Goal: Task Accomplishment & Management: Manage account settings

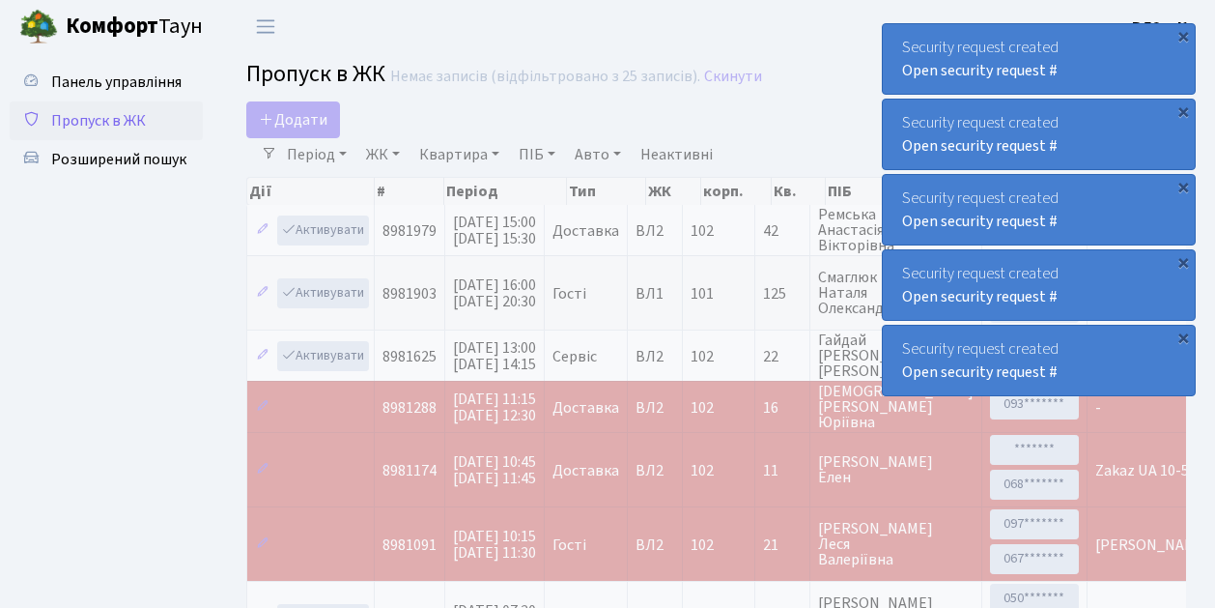
select select "25"
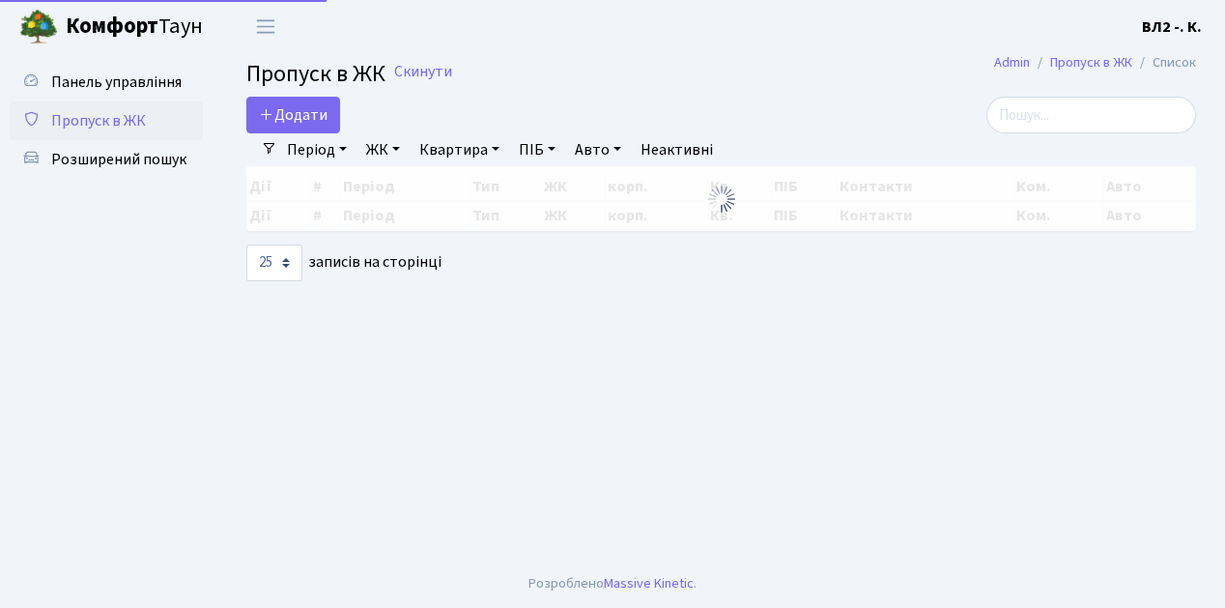
select select "25"
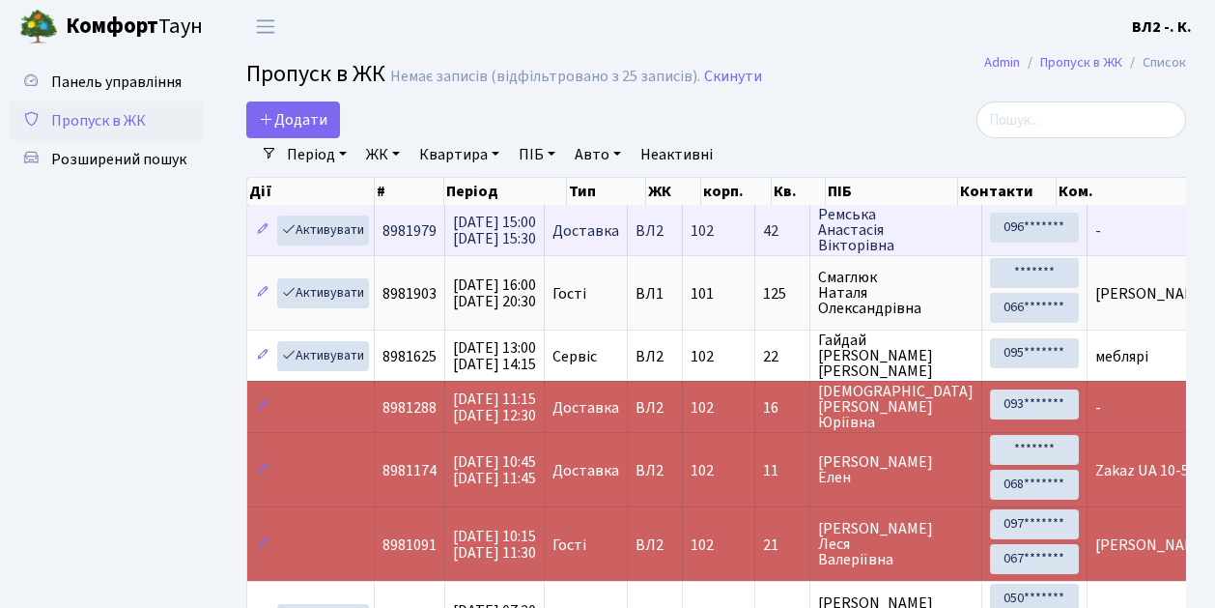
click at [755, 249] on td "102" at bounding box center [719, 230] width 72 height 50
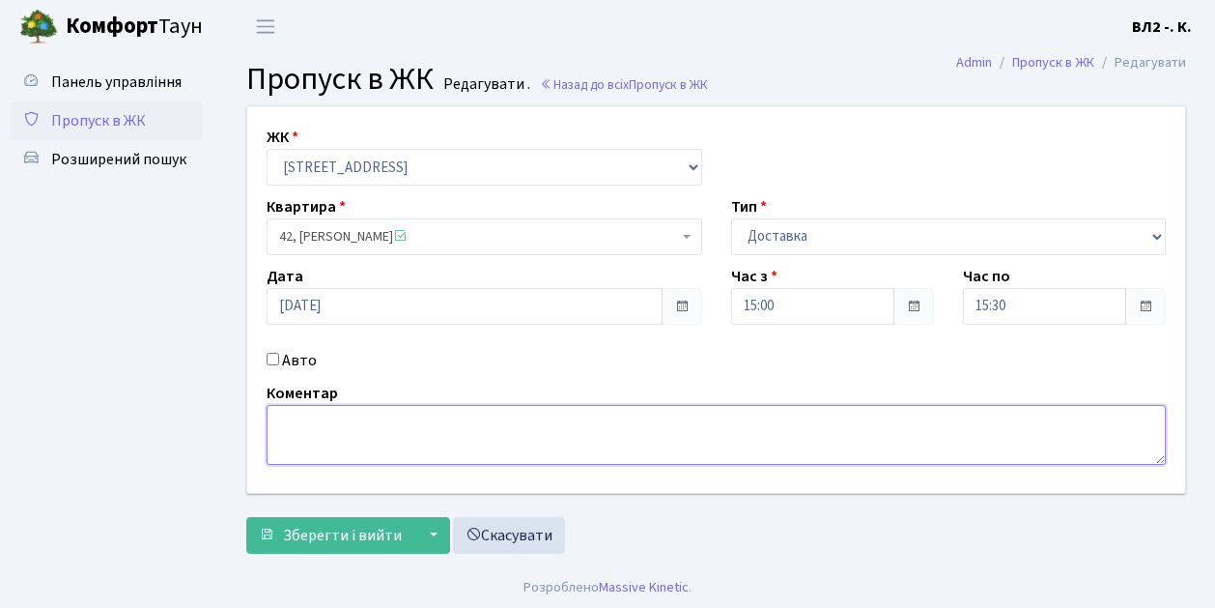
click at [284, 419] on textarea at bounding box center [716, 435] width 899 height 60
type textarea "15-18"
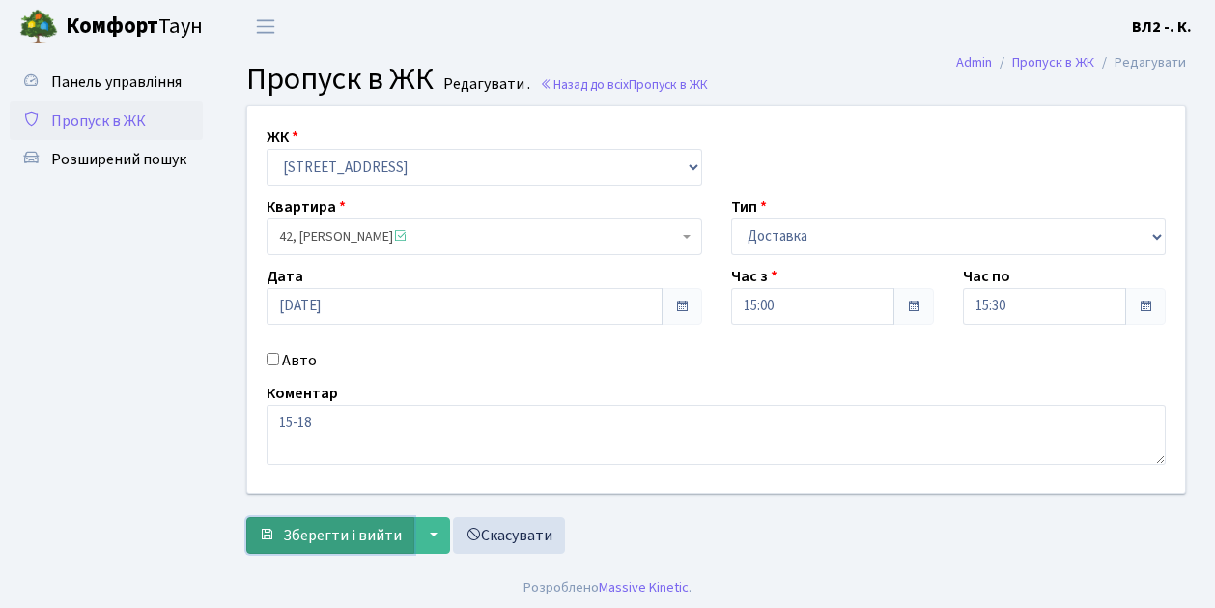
click at [321, 543] on span "Зберегти і вийти" at bounding box center [342, 535] width 119 height 21
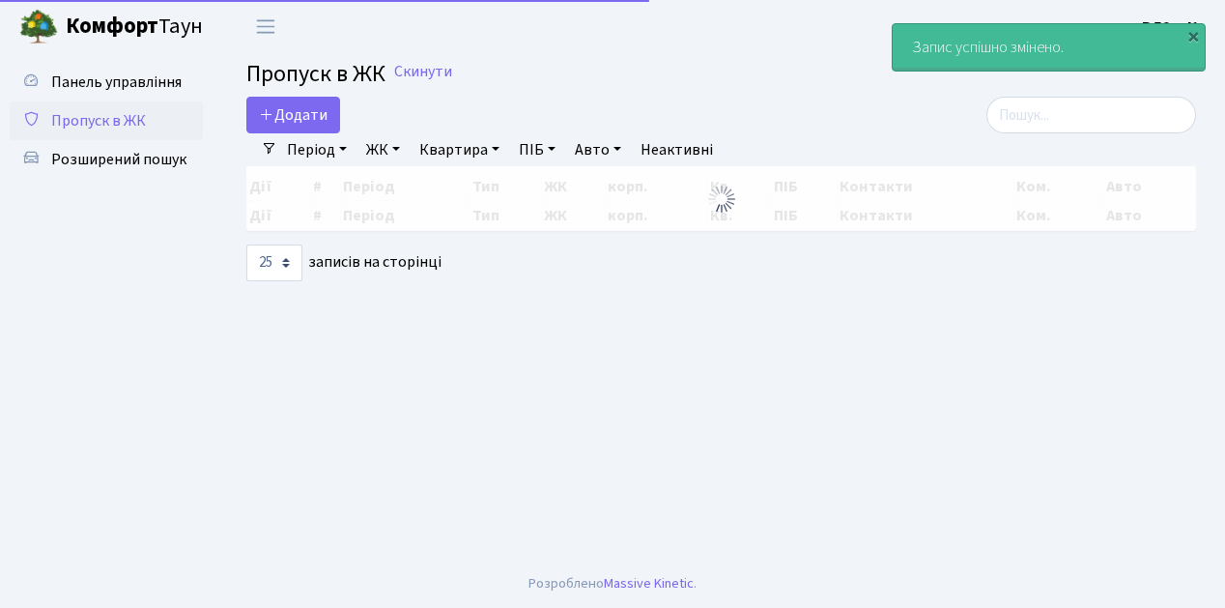
select select "25"
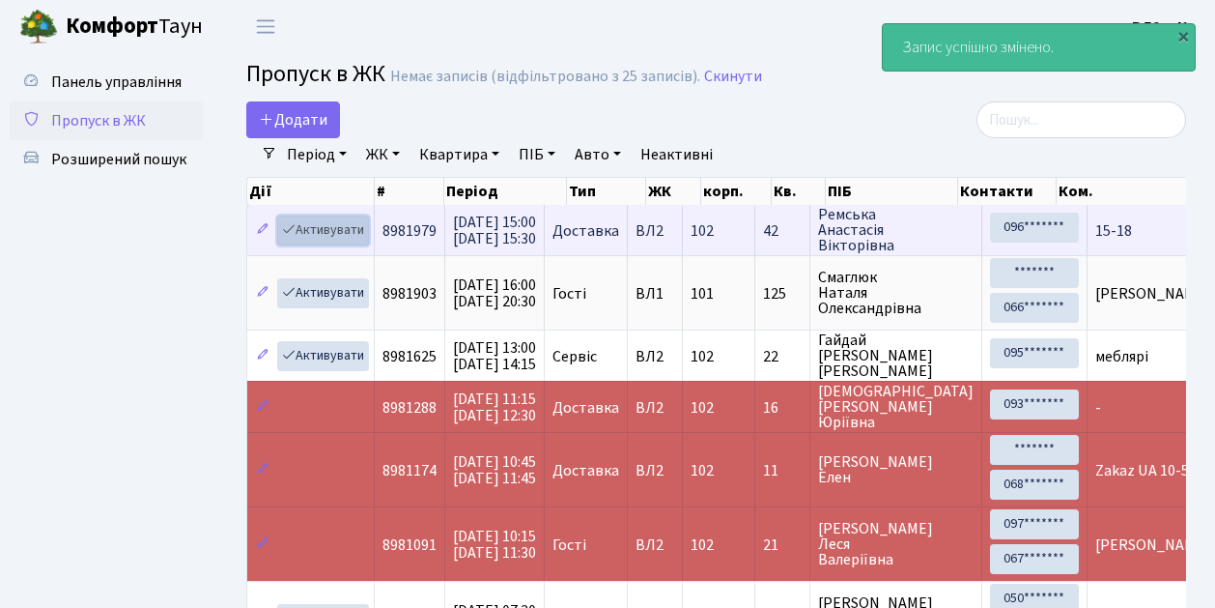
click at [358, 242] on link "Активувати" at bounding box center [323, 230] width 92 height 30
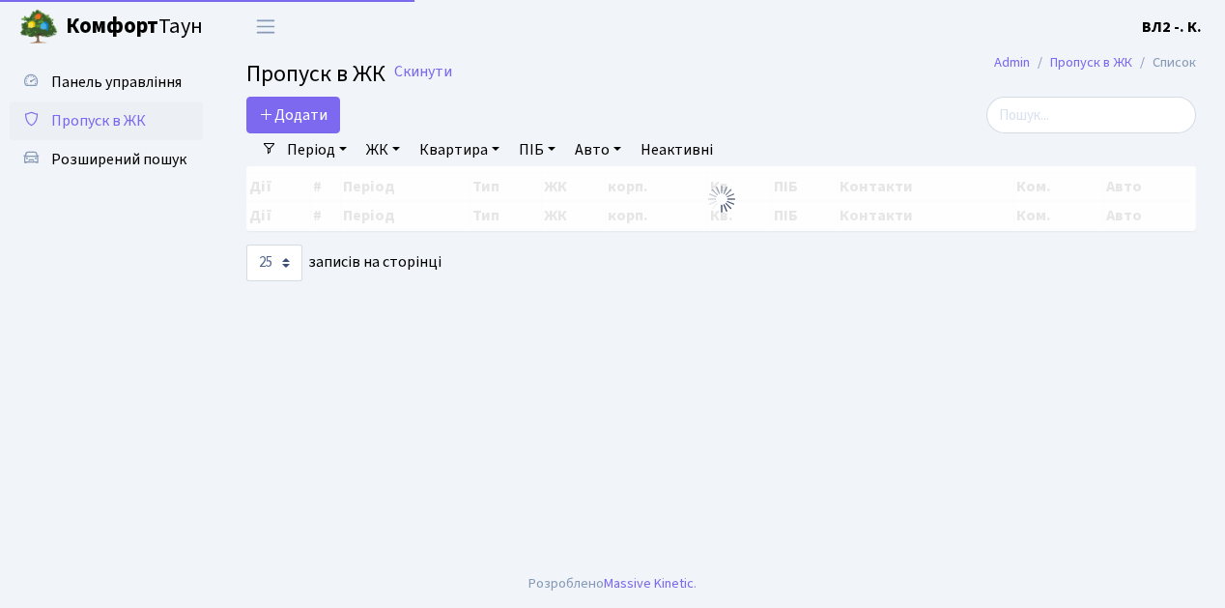
select select "25"
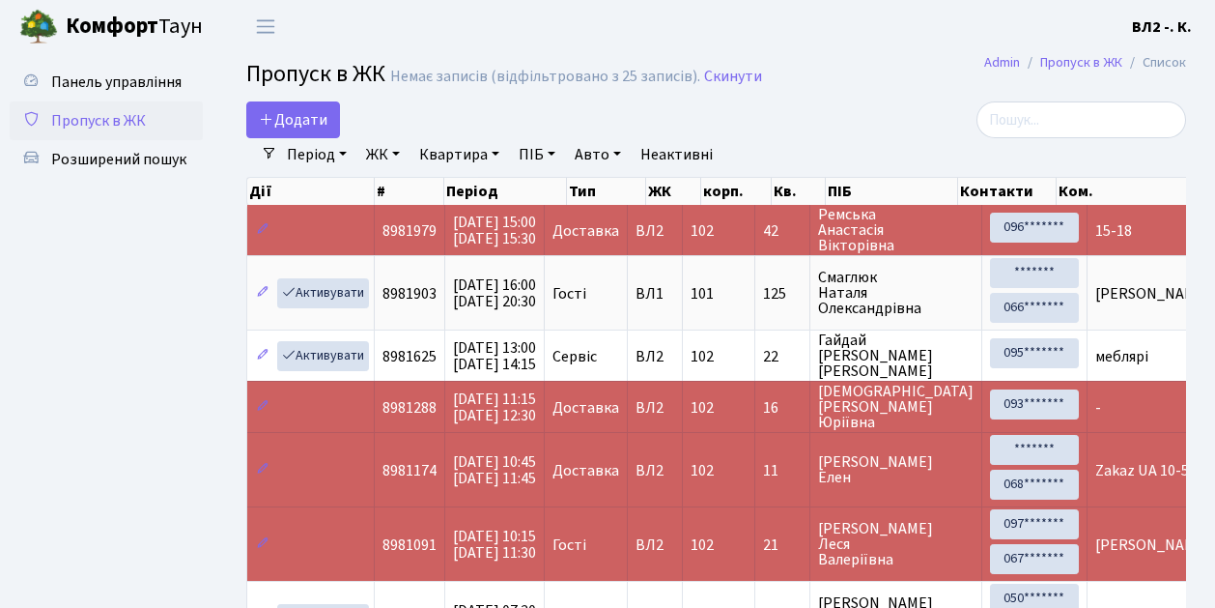
click at [1088, 243] on td "15-18" at bounding box center [1212, 230] width 249 height 50
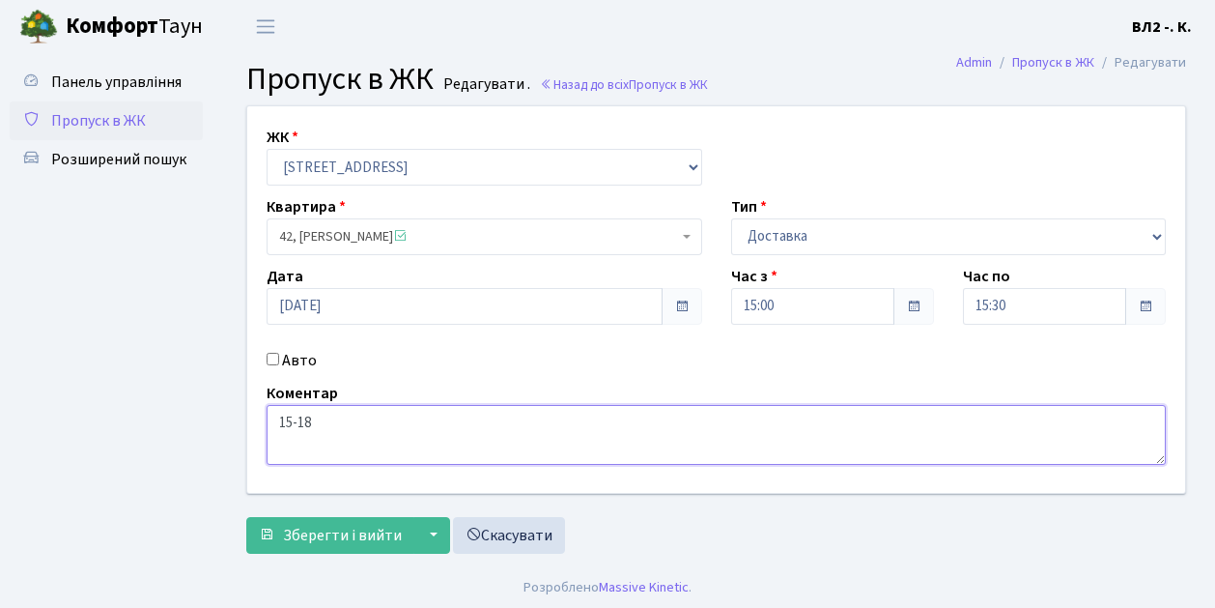
click at [276, 423] on textarea "15-18" at bounding box center [716, 435] width 899 height 60
type textarea "Glovo 15-18"
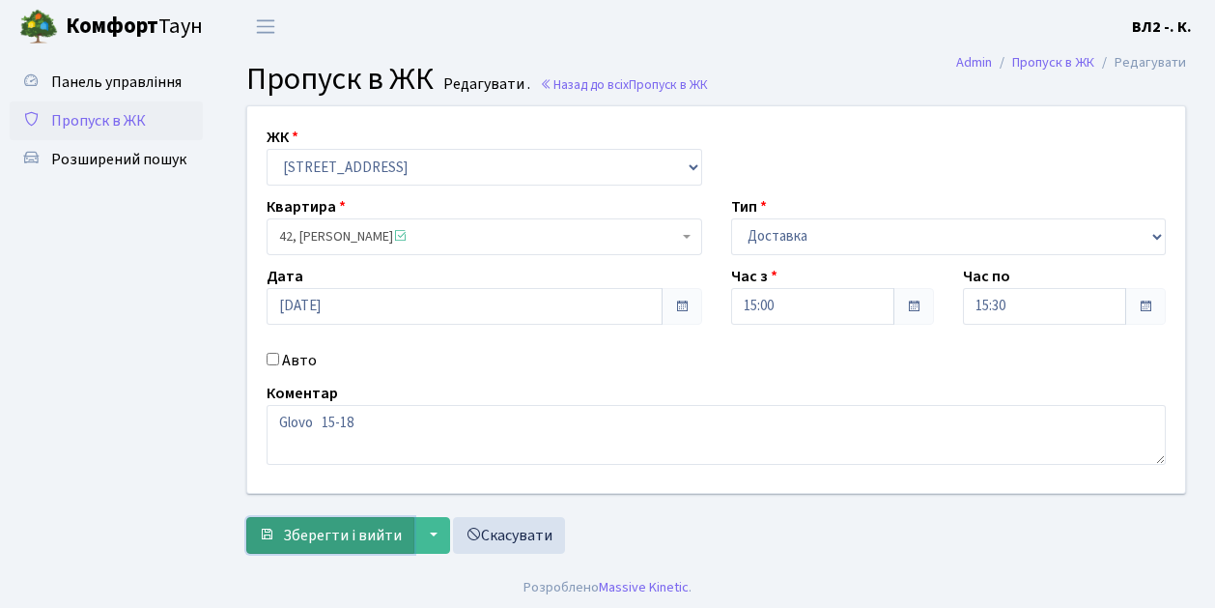
click at [325, 544] on span "Зберегти і вийти" at bounding box center [342, 535] width 119 height 21
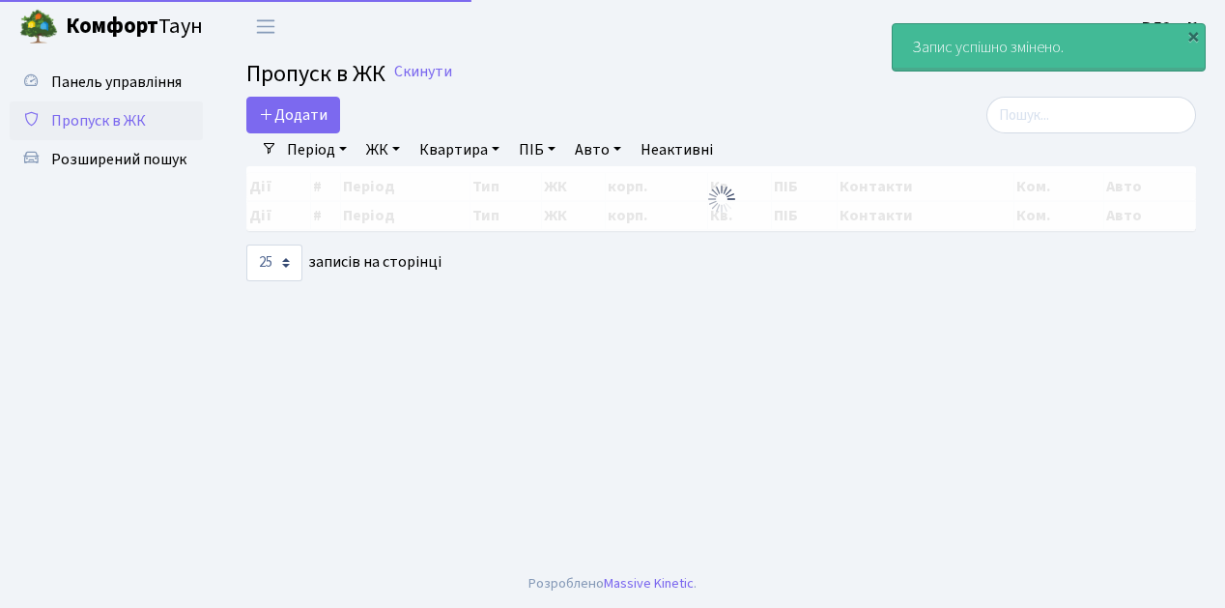
select select "25"
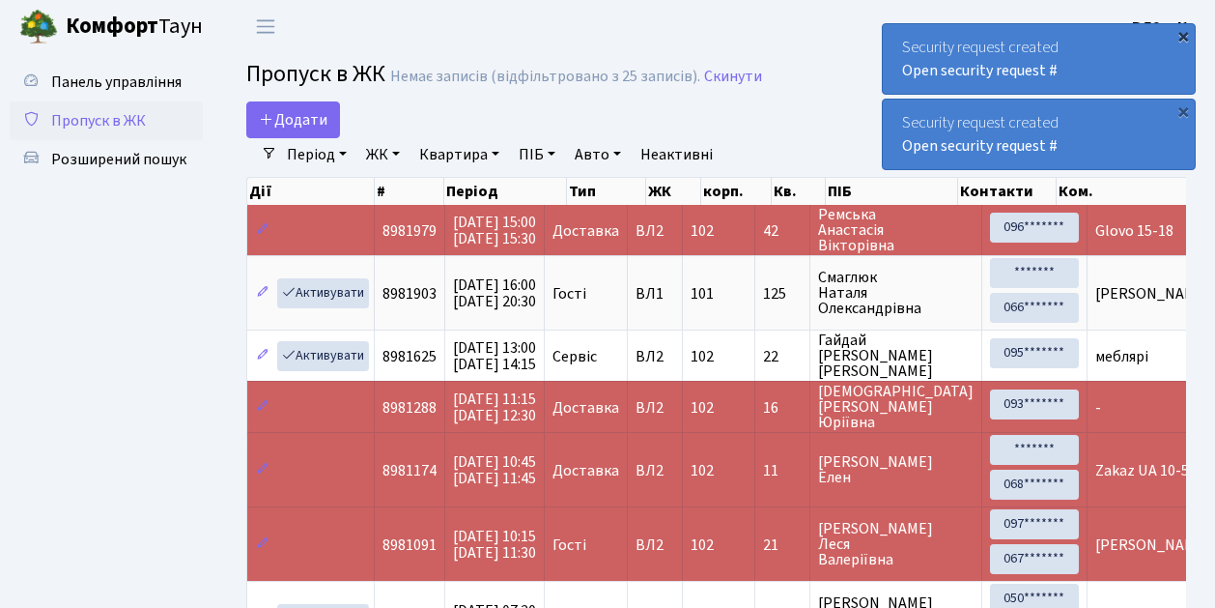
click at [1183, 37] on div "×" at bounding box center [1183, 35] width 19 height 19
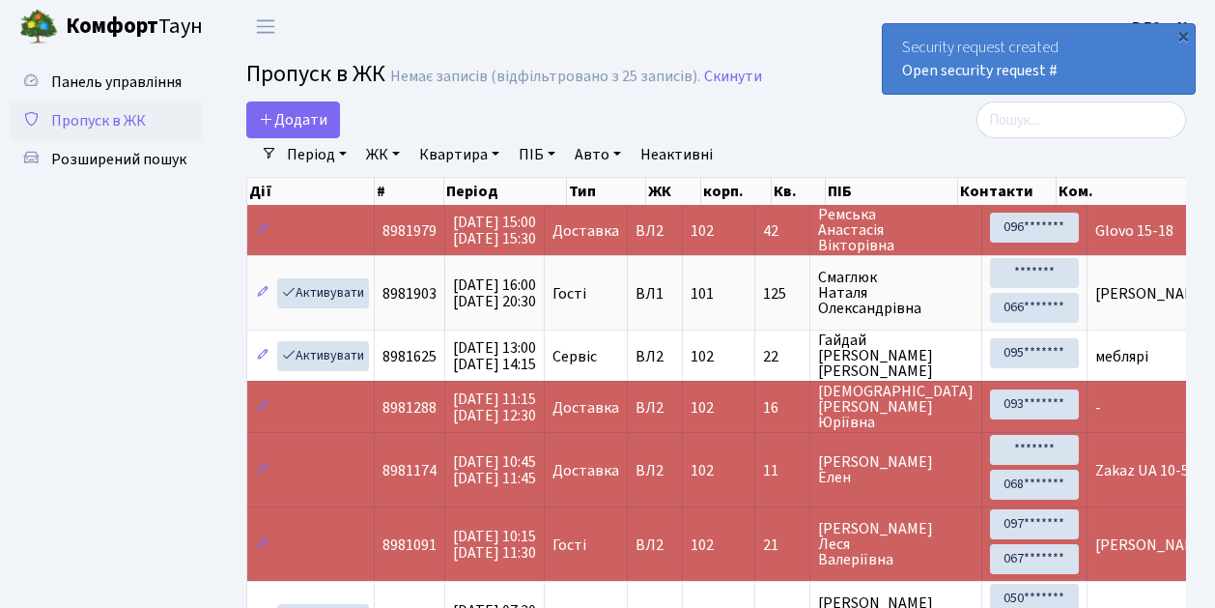
click at [1183, 37] on div "×" at bounding box center [1183, 35] width 19 height 19
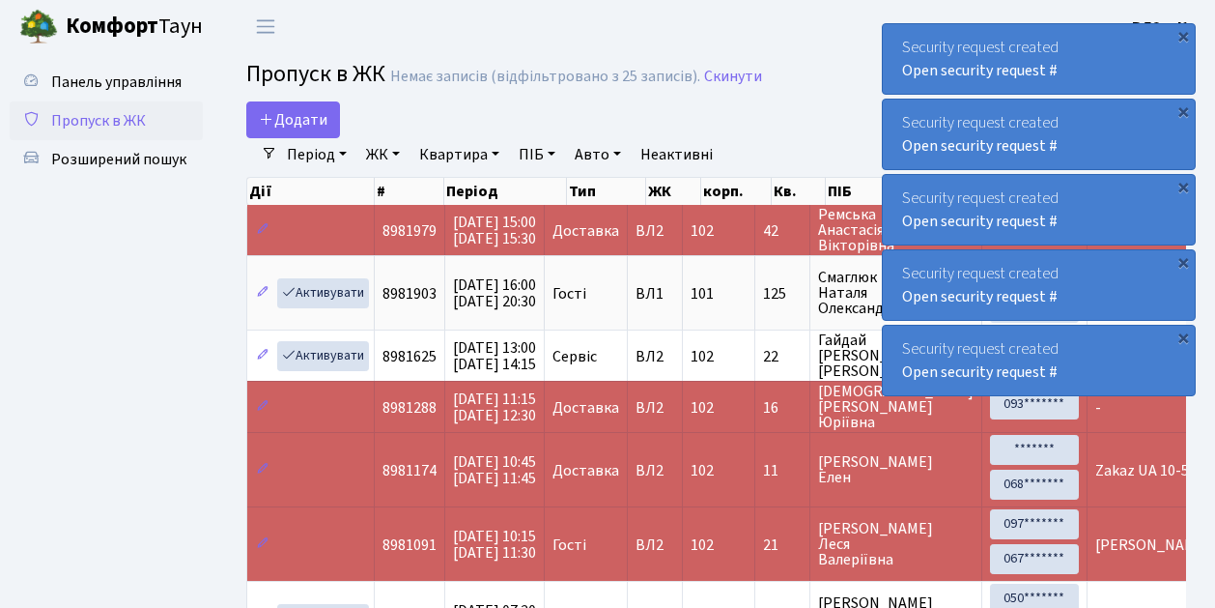
click at [176, 307] on ul "Панель управління Пропуск в ЖК Розширений пошук" at bounding box center [106, 433] width 193 height 740
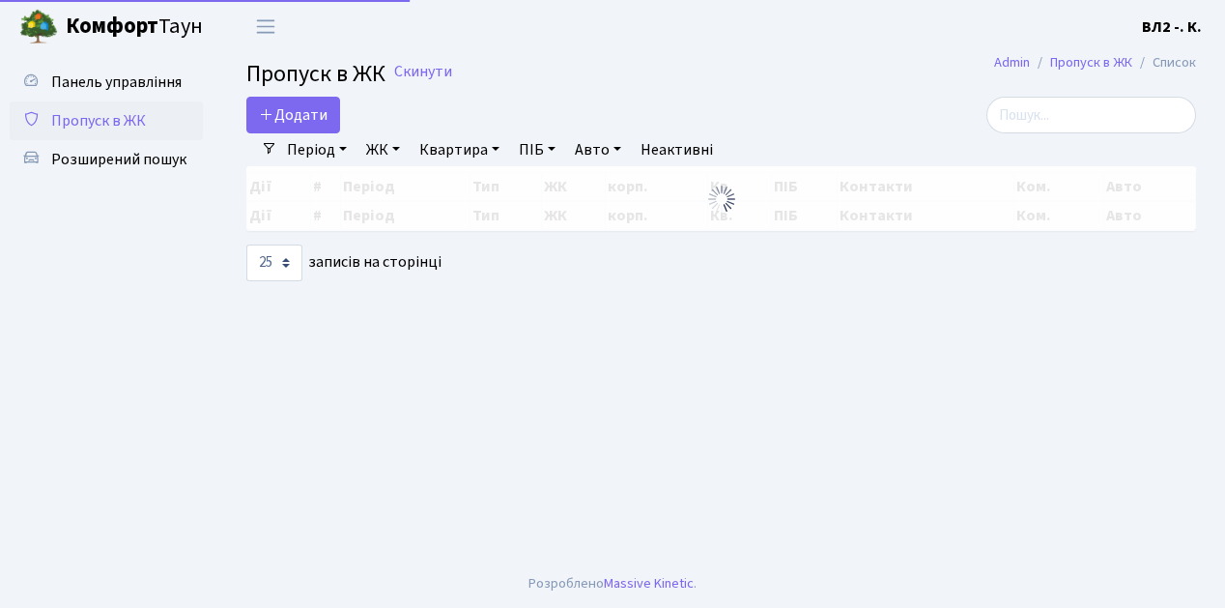
select select "25"
